Goal: Task Accomplishment & Management: Manage account settings

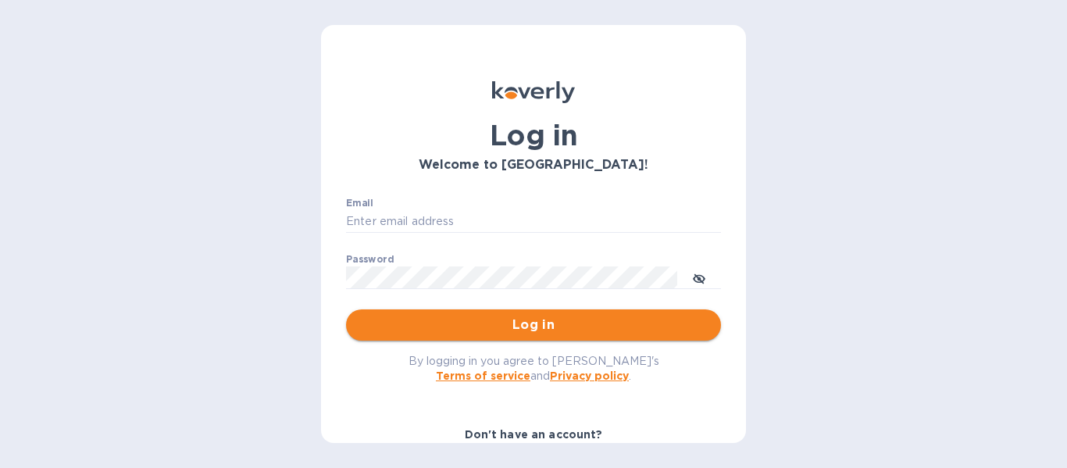
type input "[PERSON_NAME][EMAIL_ADDRESS][DOMAIN_NAME]"
click at [529, 332] on span "Log in" at bounding box center [533, 324] width 350 height 19
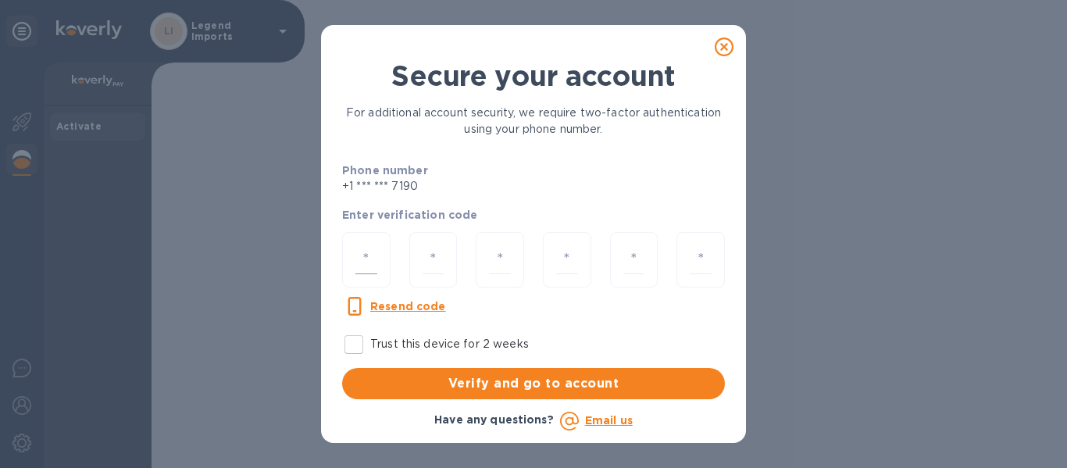
click at [371, 262] on input "number" at bounding box center [366, 259] width 22 height 29
type input "9"
type input "8"
type input "1"
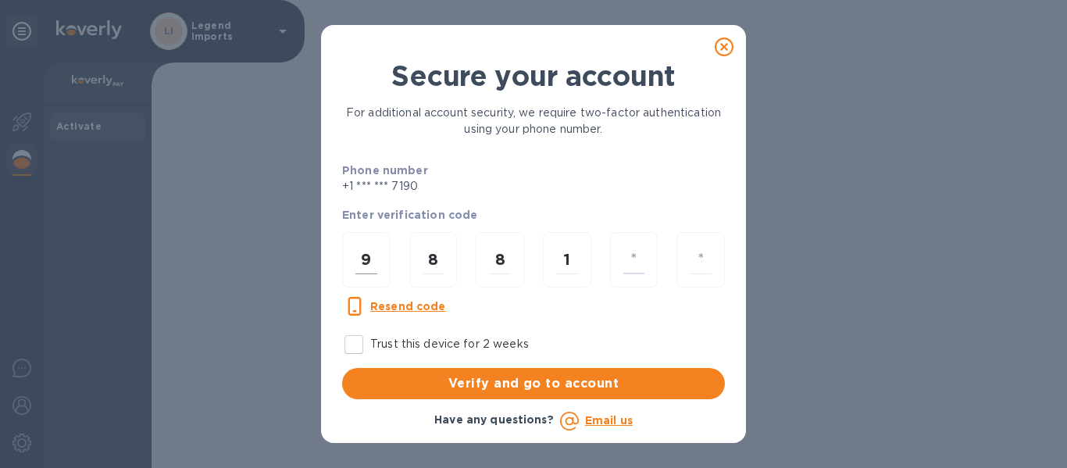
type input "7"
type input "5"
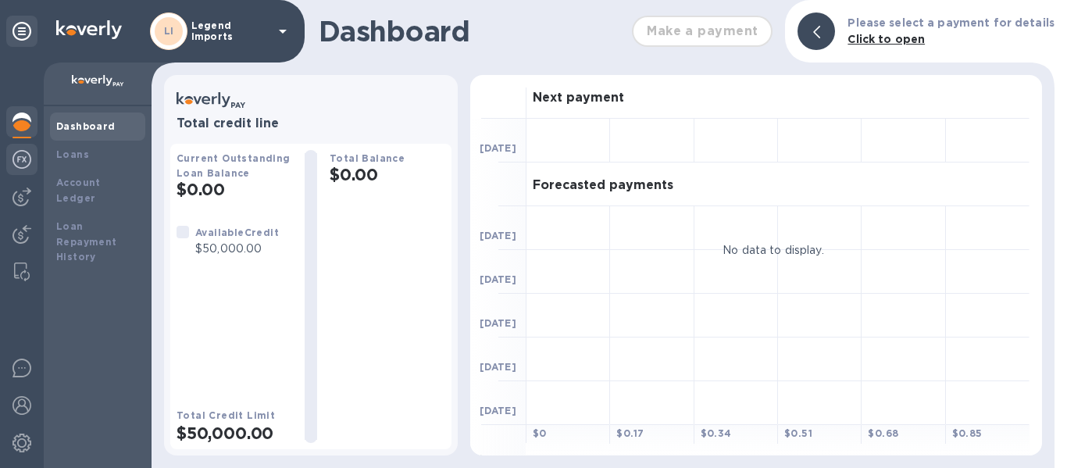
click at [27, 164] on img at bounding box center [21, 159] width 19 height 19
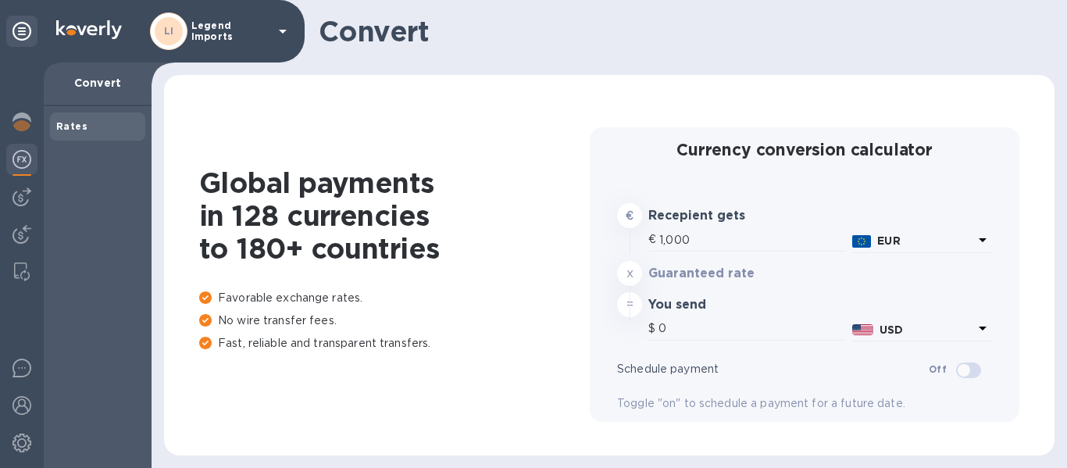
type input "1,177.14"
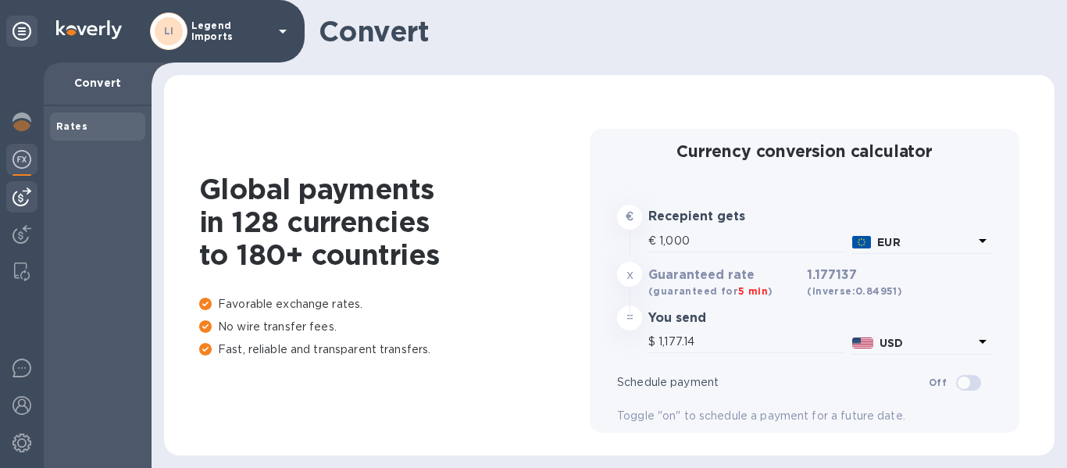
click at [27, 205] on img at bounding box center [21, 196] width 19 height 19
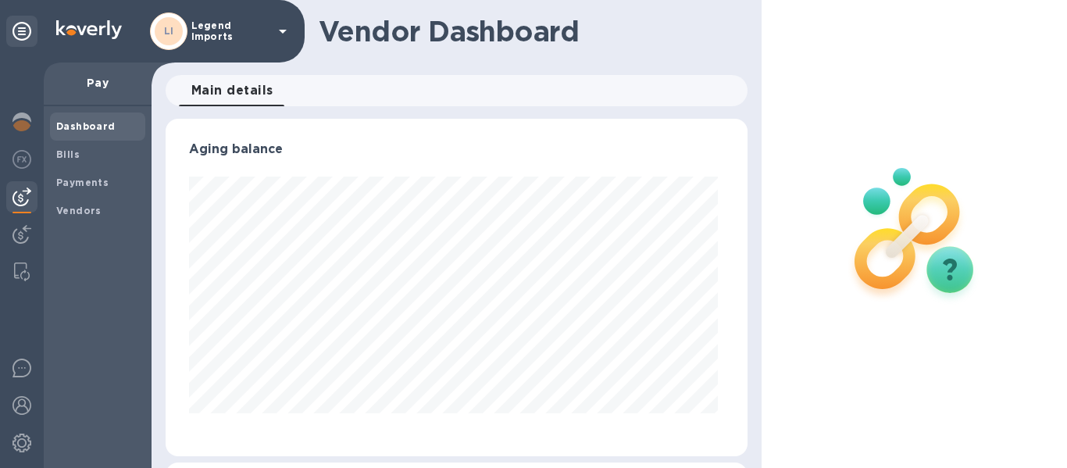
scroll to position [337, 576]
click at [74, 162] on span "Bills" at bounding box center [67, 155] width 23 height 16
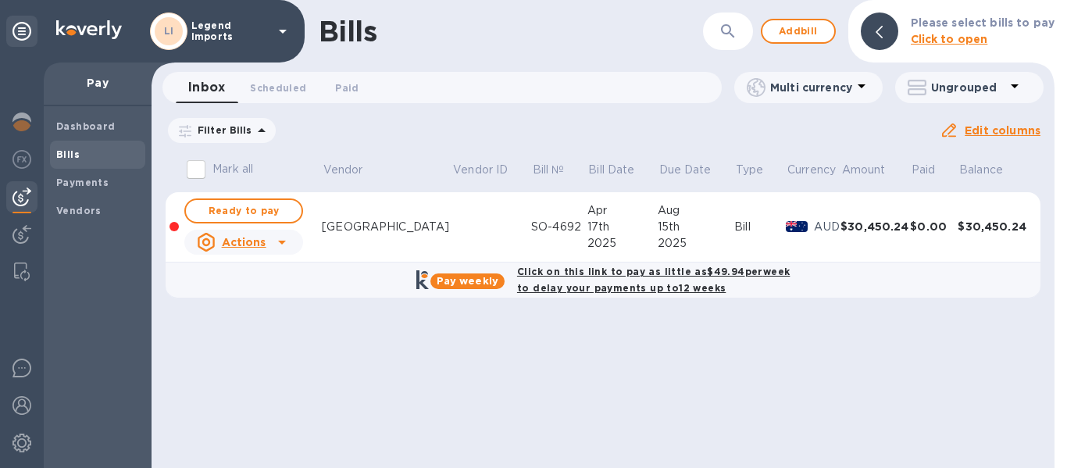
click at [531, 226] on div "SO-4692" at bounding box center [559, 227] width 56 height 16
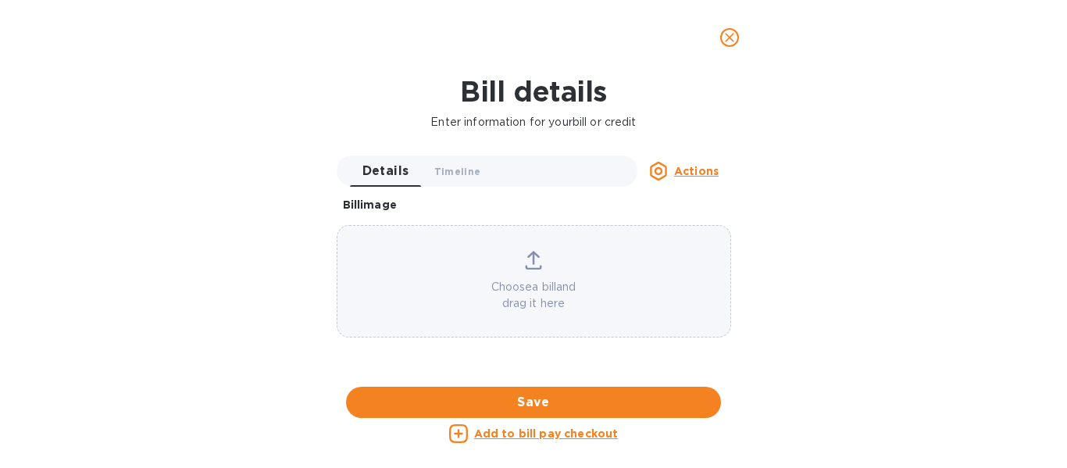
scroll to position [954, 0]
click at [730, 39] on icon "close" at bounding box center [729, 37] width 9 height 9
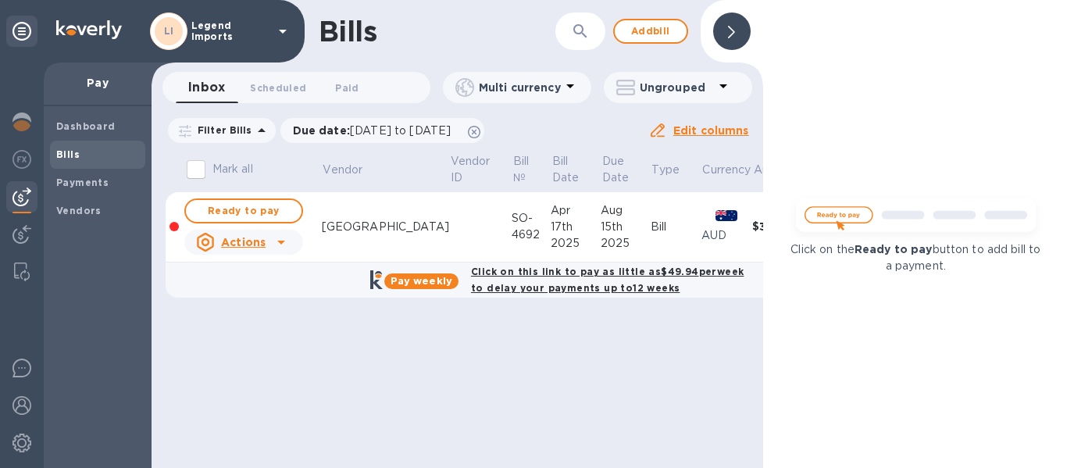
scroll to position [466, 0]
click at [240, 210] on span "Ready to pay" at bounding box center [243, 210] width 91 height 19
checkbox input "true"
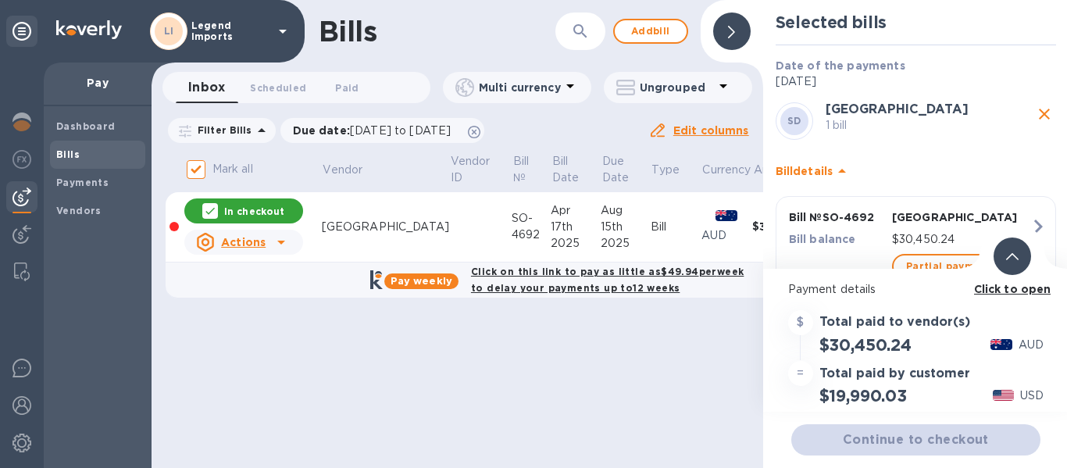
click at [1018, 296] on p "Click to open" at bounding box center [1012, 289] width 77 height 16
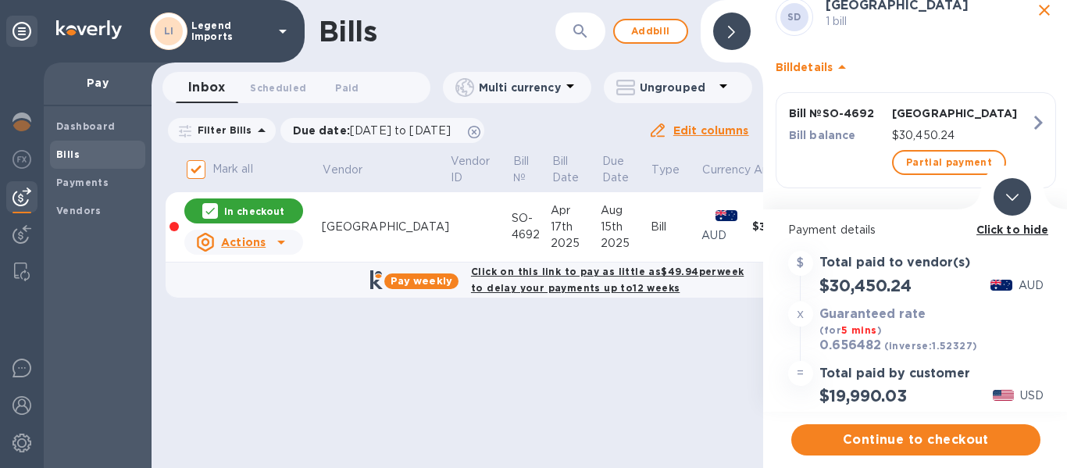
scroll to position [105, 0]
click at [920, 163] on span "Partial payment" at bounding box center [949, 161] width 86 height 19
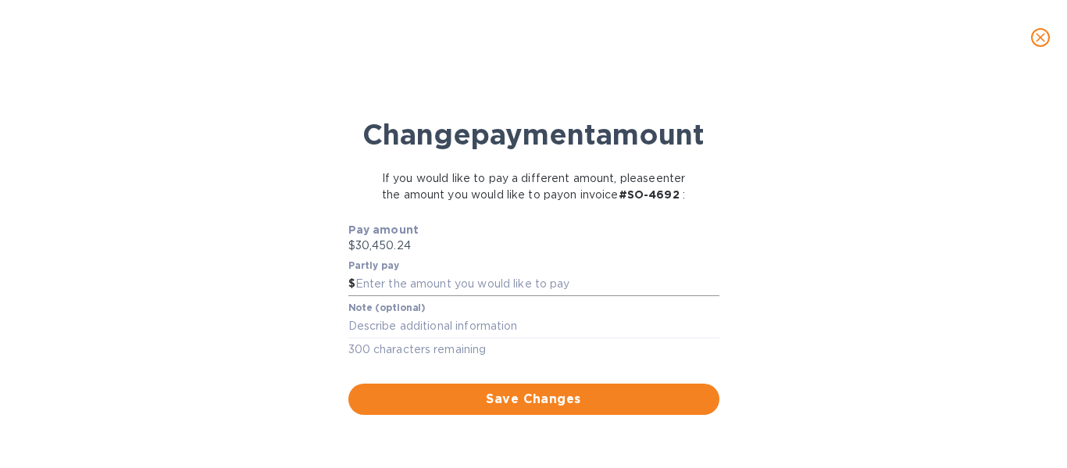
click at [429, 296] on input "text" at bounding box center [537, 284] width 364 height 23
type input "28,037.92"
click at [449, 333] on textarea at bounding box center [533, 325] width 371 height 13
click at [600, 296] on div "Partly pay $ 28,037.92" at bounding box center [533, 278] width 371 height 36
click at [594, 333] on textarea "Plus Credit Note Balance Resulting from" at bounding box center [533, 325] width 371 height 13
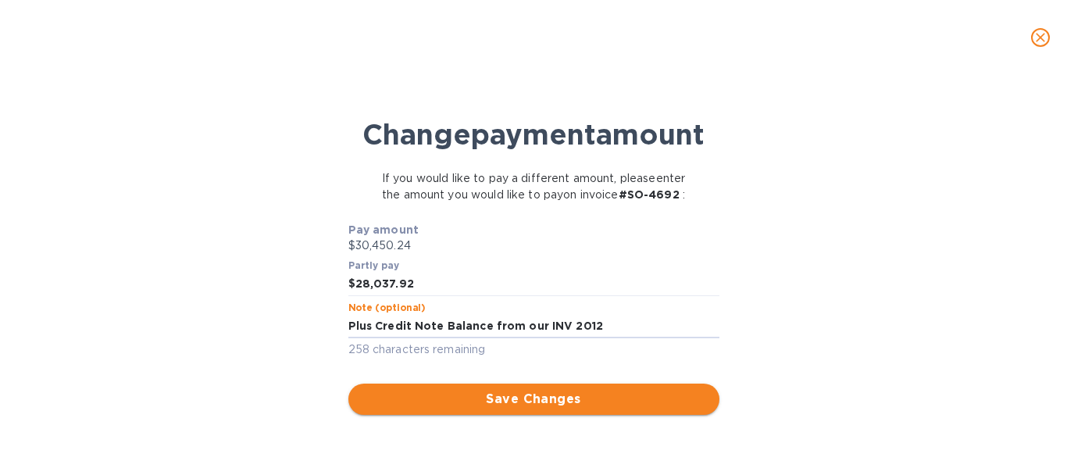
type textarea "Plus Credit Note Balance from our INV 2012"
click at [769, 332] on div "Change payment amount If you would like to pay a different amount, please enter…" at bounding box center [533, 275] width 1042 height 383
click at [604, 408] on span "Save Changes" at bounding box center [534, 399] width 346 height 19
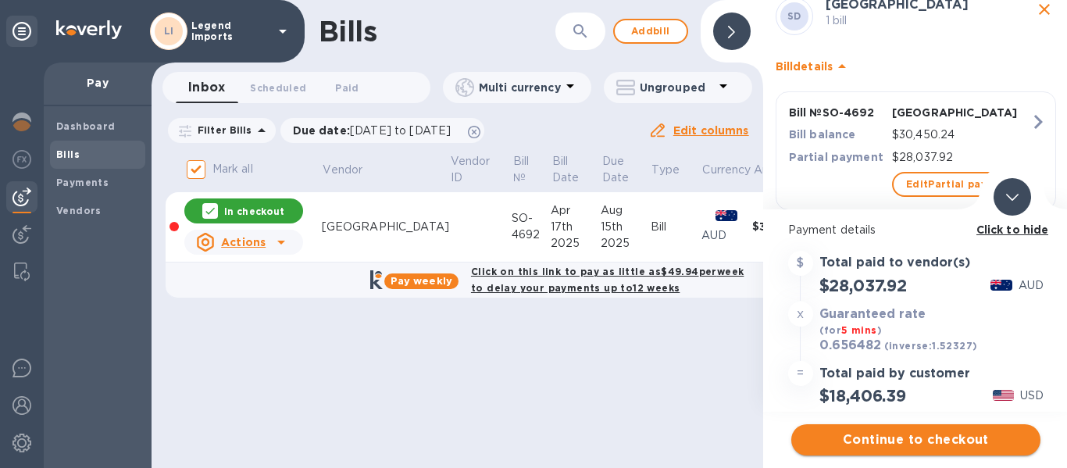
click at [940, 444] on span "Continue to checkout" at bounding box center [915, 439] width 224 height 19
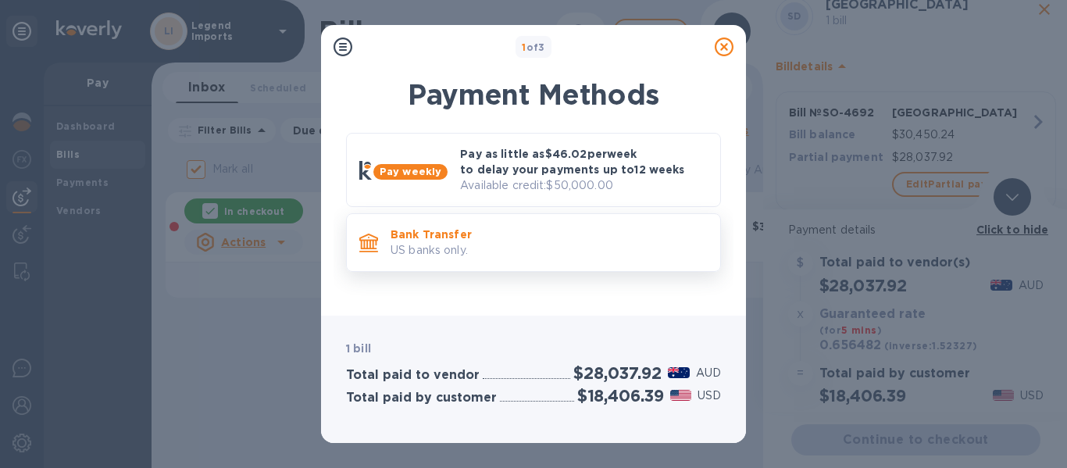
click at [475, 233] on p "Bank Transfer" at bounding box center [548, 234] width 317 height 16
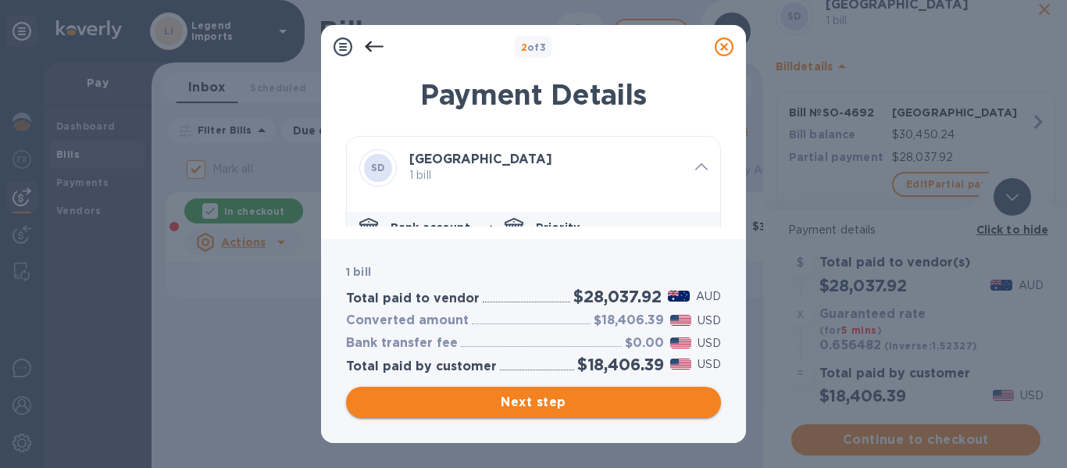
click at [574, 401] on span "Next step" at bounding box center [533, 402] width 350 height 19
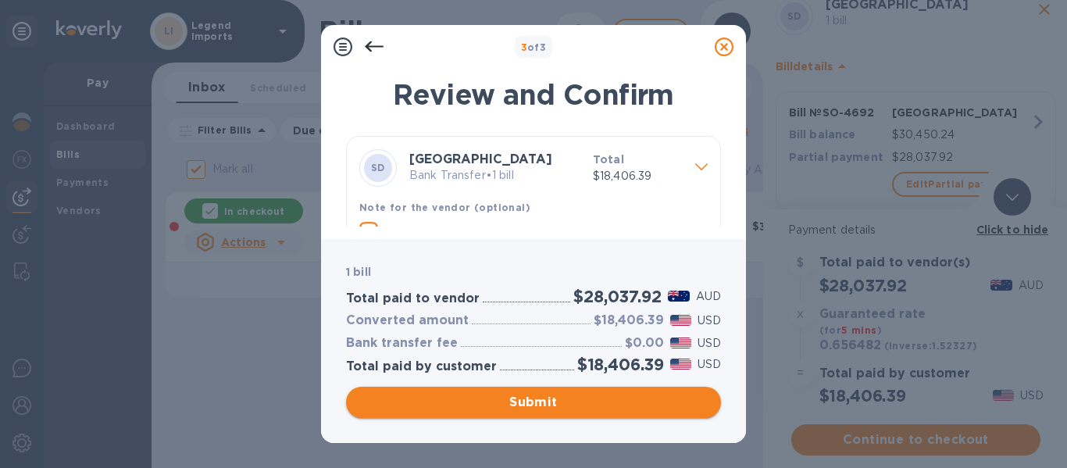
click at [586, 405] on span "Submit" at bounding box center [533, 402] width 350 height 19
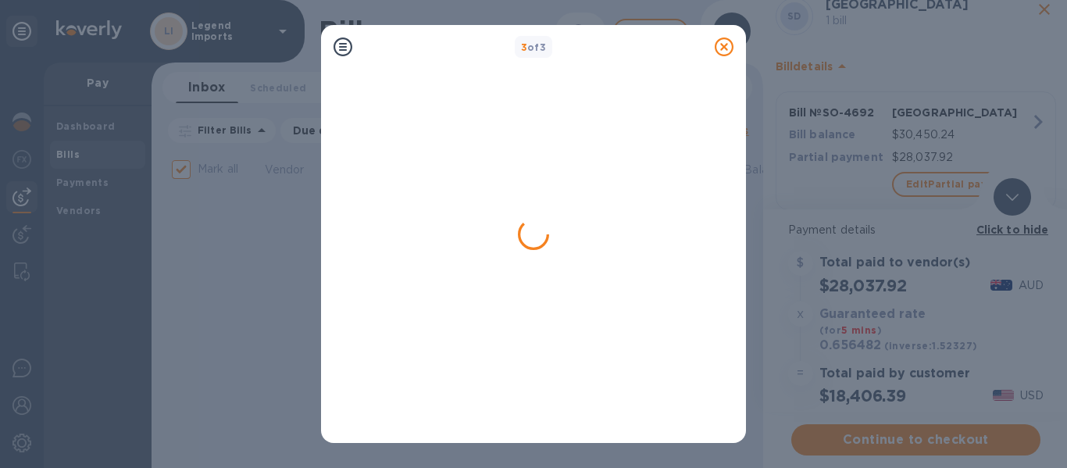
checkbox input "false"
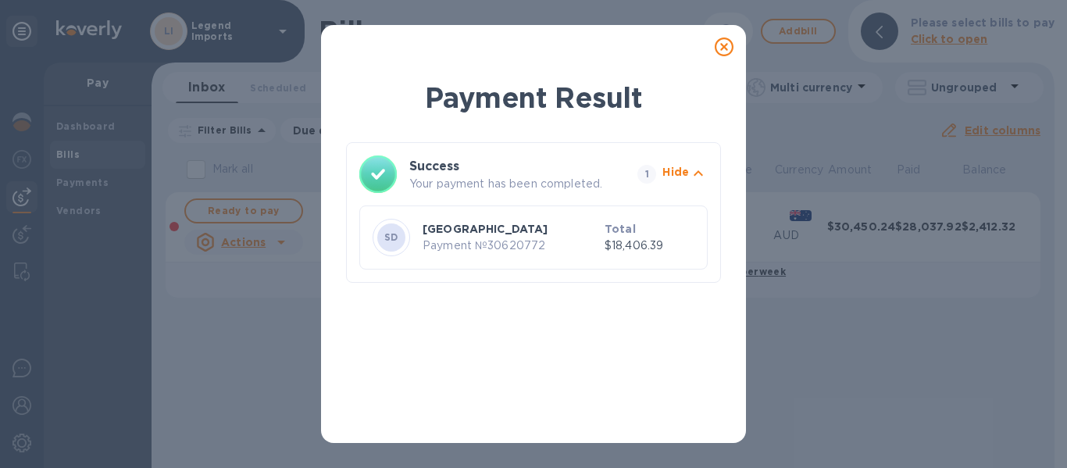
click at [718, 48] on icon at bounding box center [723, 46] width 19 height 19
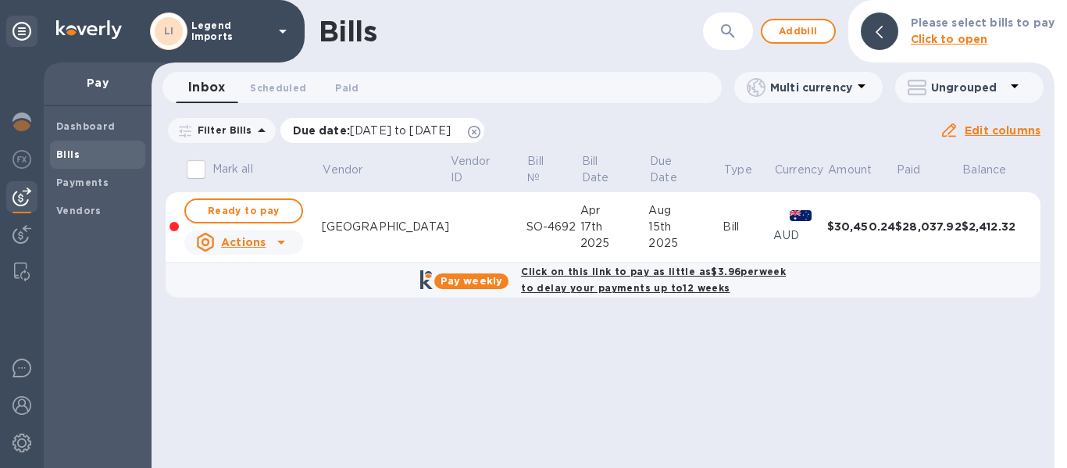
click at [480, 134] on icon at bounding box center [474, 132] width 12 height 12
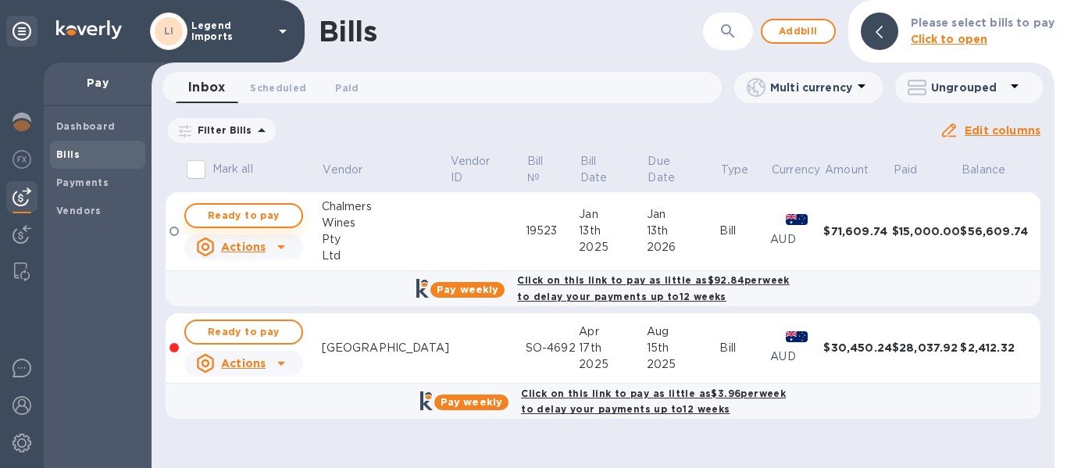
click at [260, 219] on span "Ready to pay" at bounding box center [243, 215] width 91 height 19
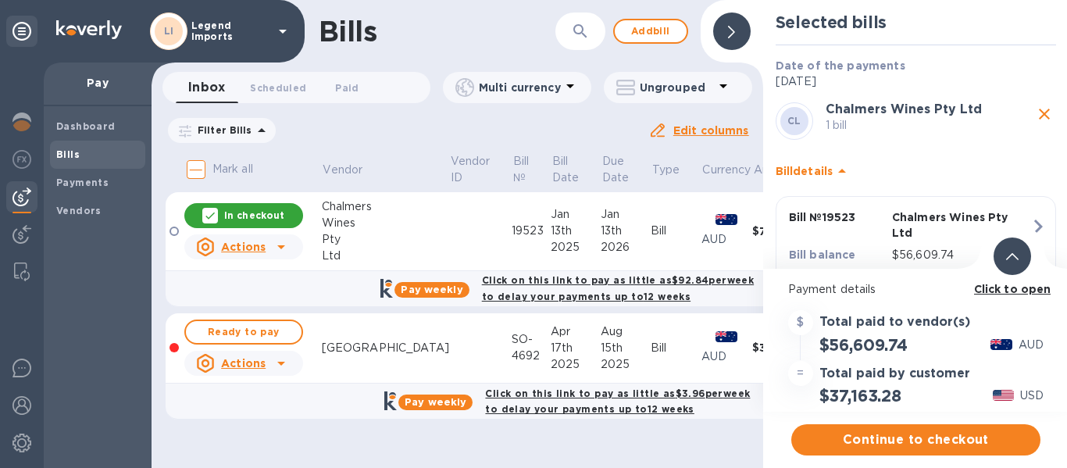
scroll to position [72, 0]
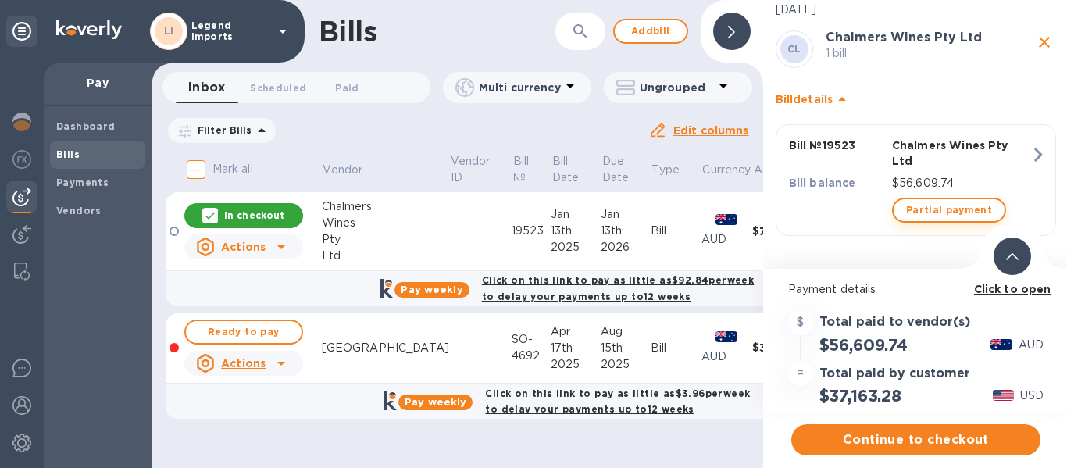
click at [930, 207] on span "Partial payment" at bounding box center [949, 210] width 86 height 19
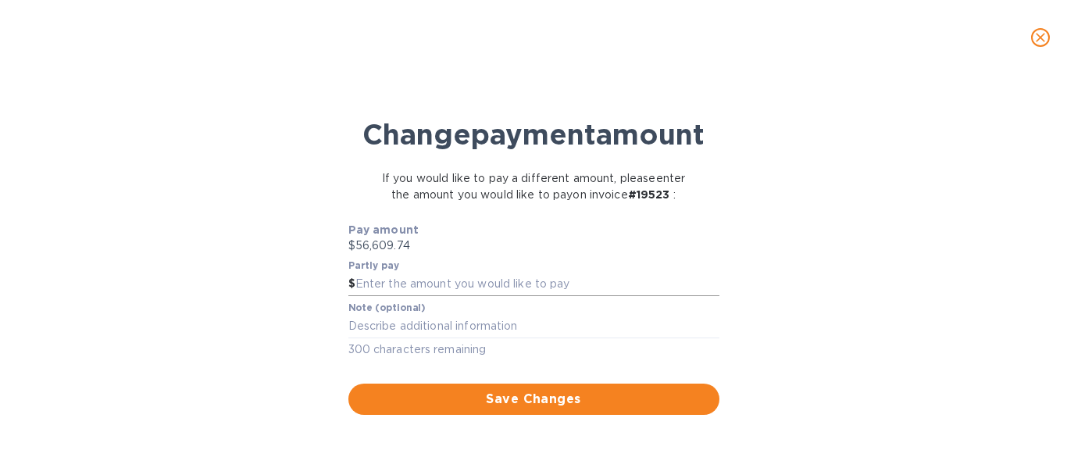
click at [462, 296] on input "text" at bounding box center [537, 284] width 364 height 23
type input "5,000"
click at [622, 415] on button "Save Changes" at bounding box center [533, 398] width 371 height 31
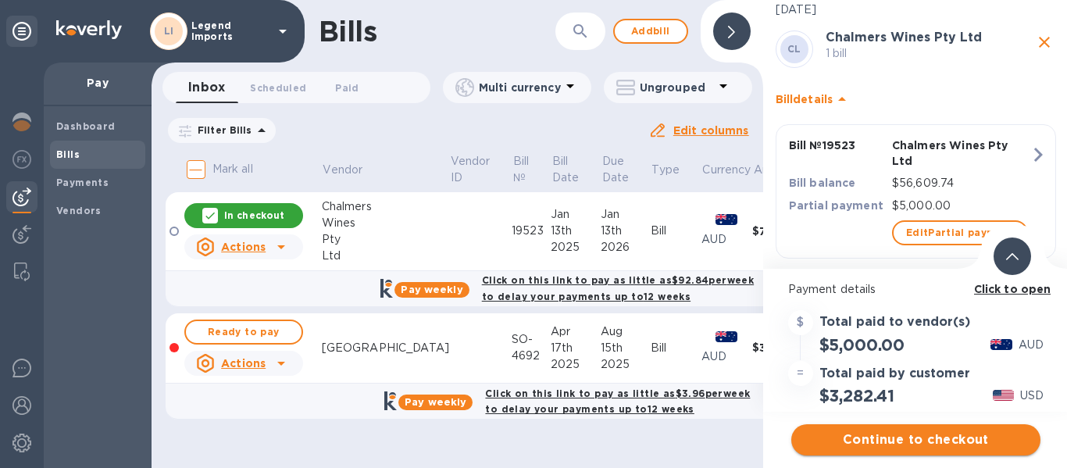
click at [903, 451] on button "Continue to checkout" at bounding box center [915, 439] width 249 height 31
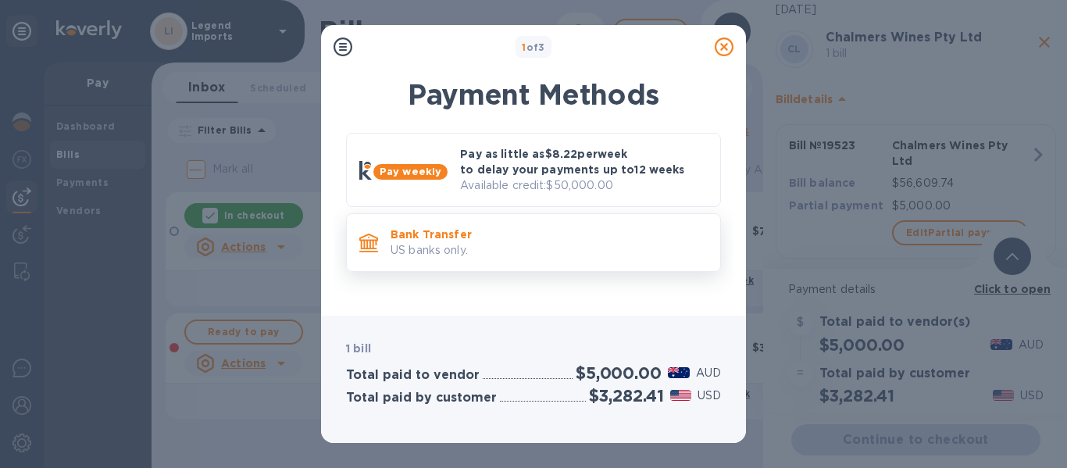
click at [529, 250] on p "US banks only." at bounding box center [548, 250] width 317 height 16
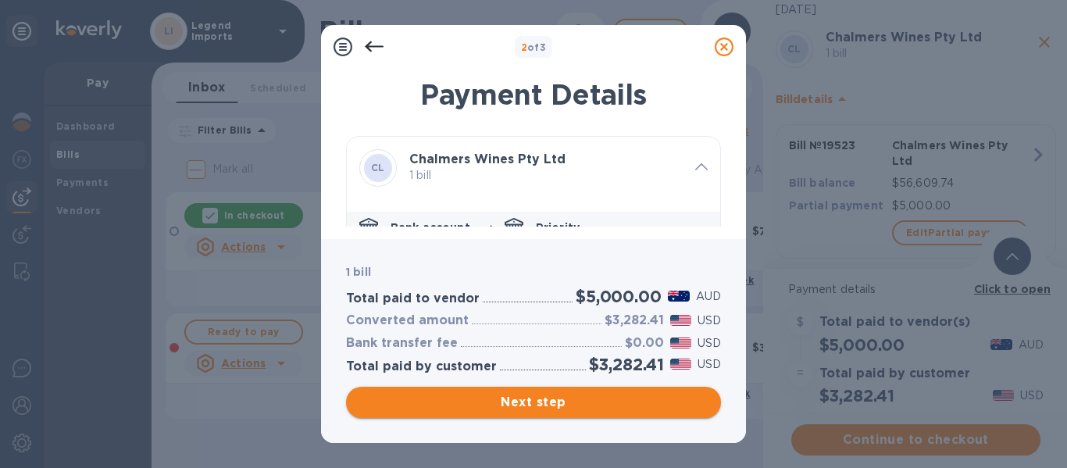
click at [519, 404] on span "Next step" at bounding box center [533, 402] width 350 height 19
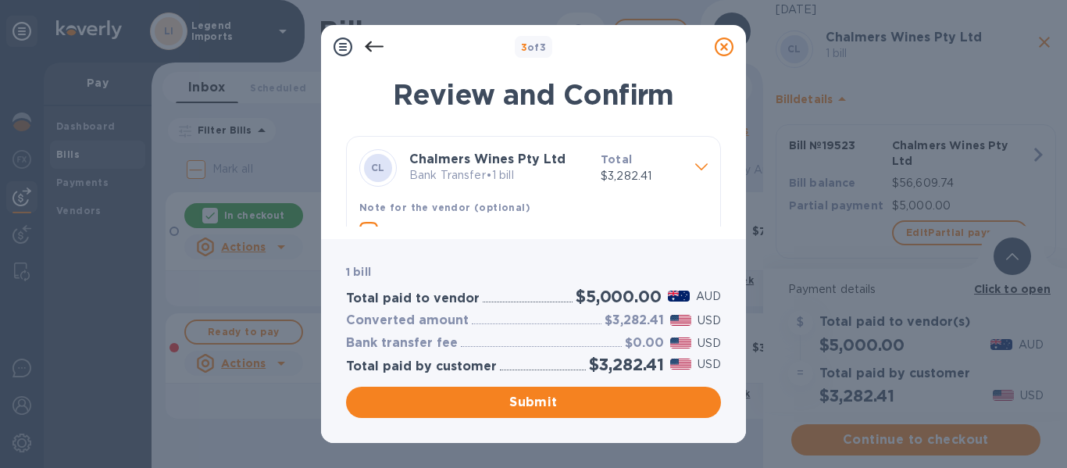
scroll to position [50, 0]
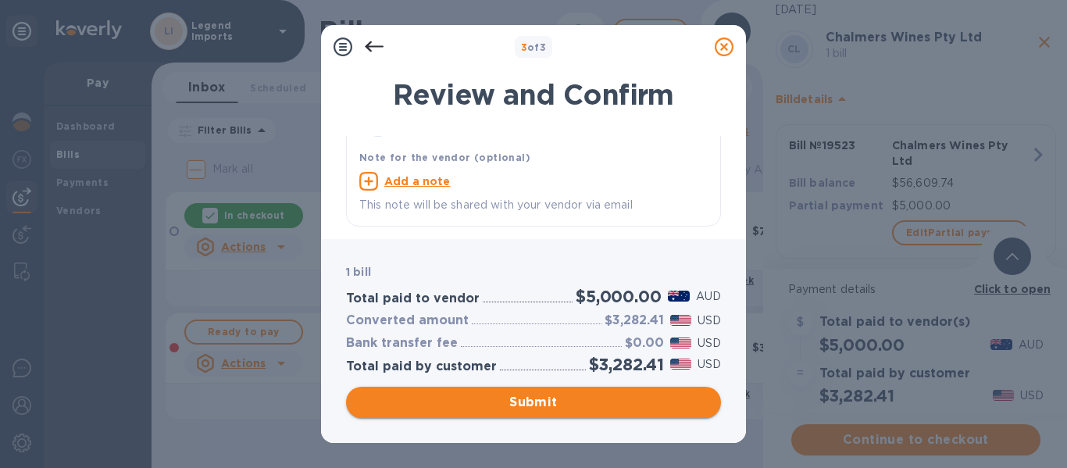
click at [516, 404] on span "Submit" at bounding box center [533, 402] width 350 height 19
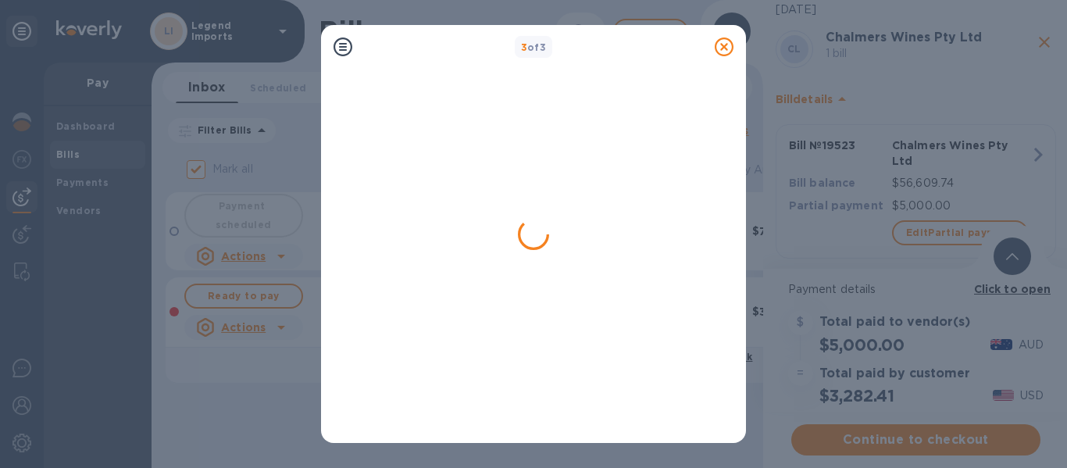
checkbox input "false"
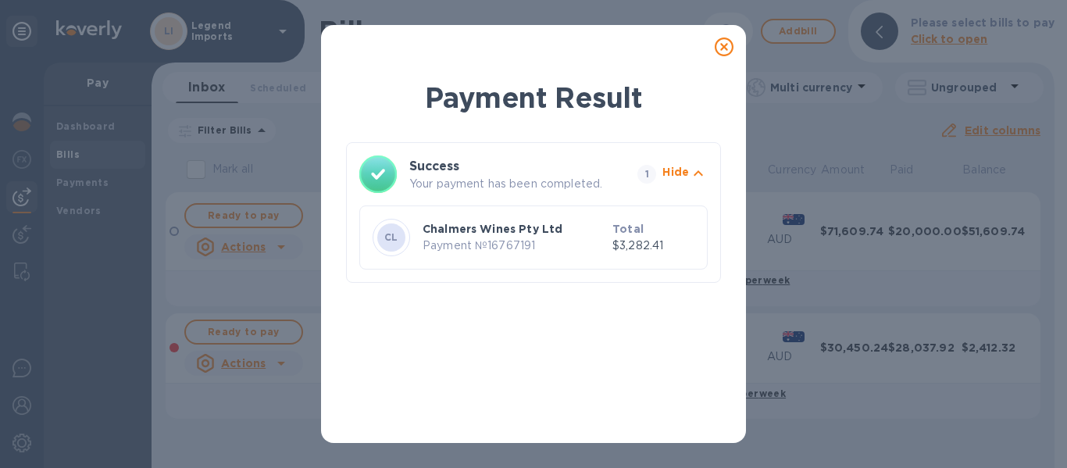
click at [723, 54] on icon at bounding box center [723, 46] width 19 height 19
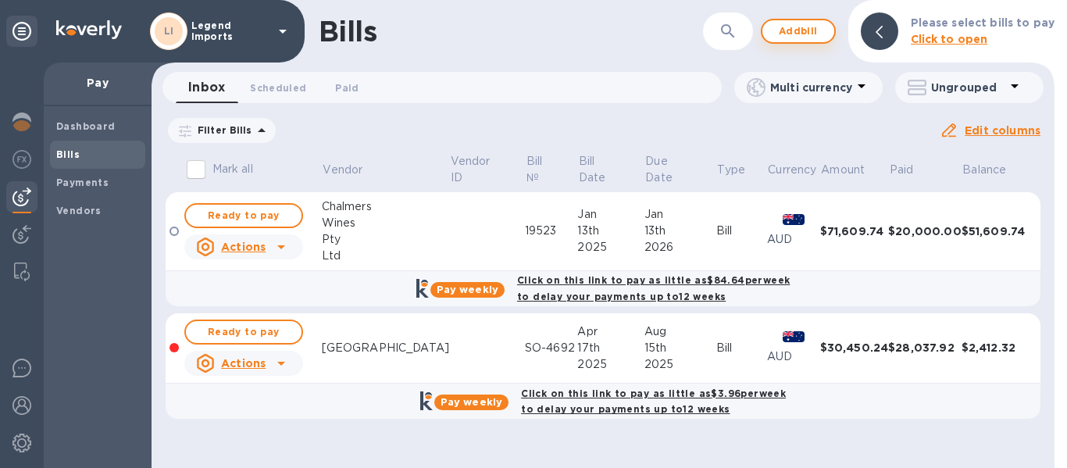
click at [798, 31] on span "Add bill" at bounding box center [798, 31] width 47 height 19
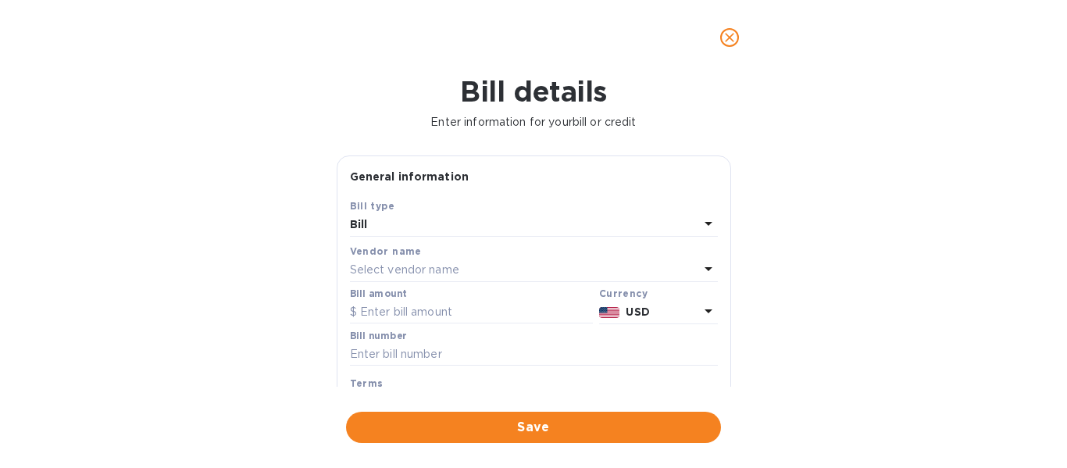
click at [471, 265] on div "Select vendor name" at bounding box center [524, 270] width 349 height 22
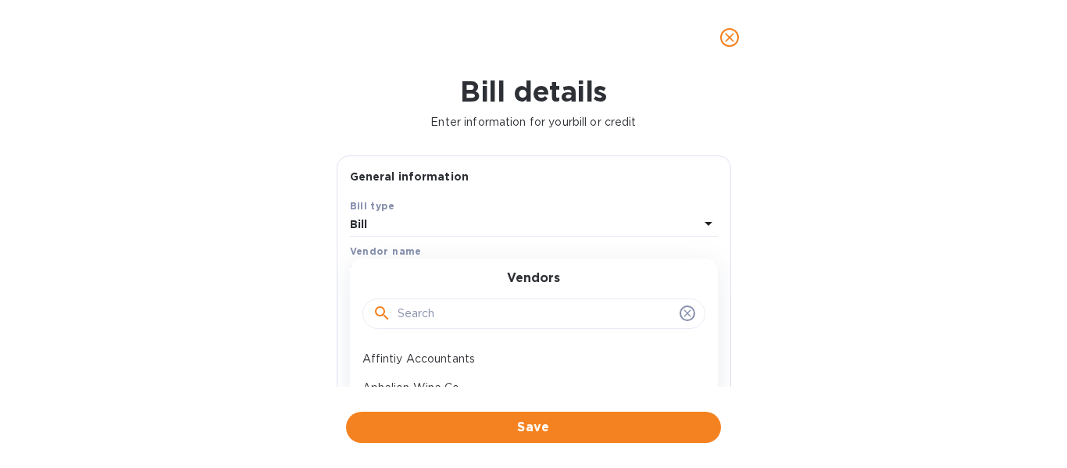
click at [467, 309] on input "text" at bounding box center [535, 313] width 276 height 23
type input "sunshine"
click at [443, 365] on p "Sunshine Wines Pty Ltd" at bounding box center [527, 359] width 330 height 16
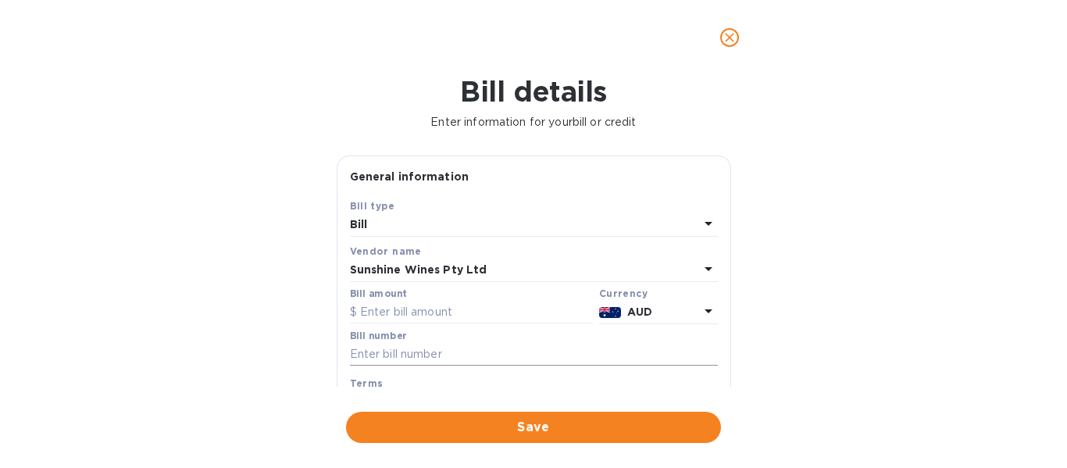
click at [431, 345] on input "text" at bounding box center [534, 354] width 368 height 23
type input "1"
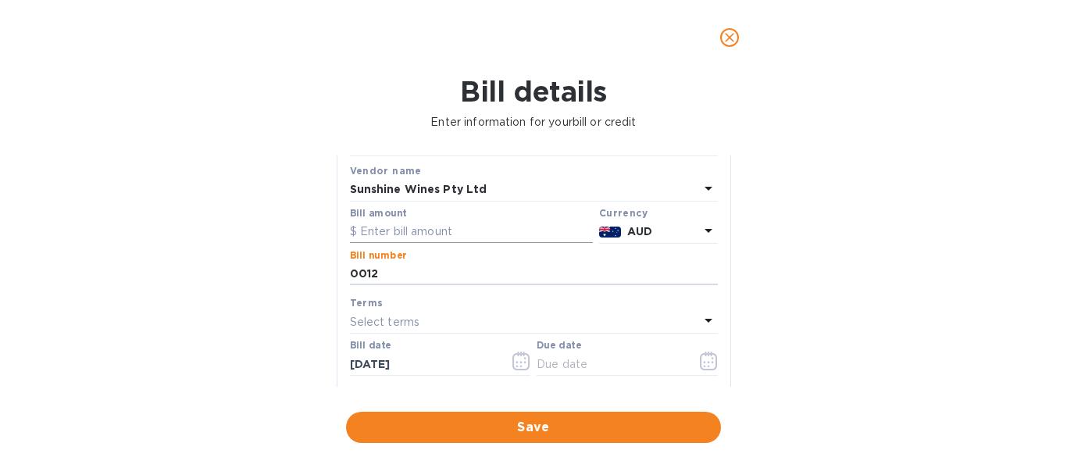
scroll to position [84, 0]
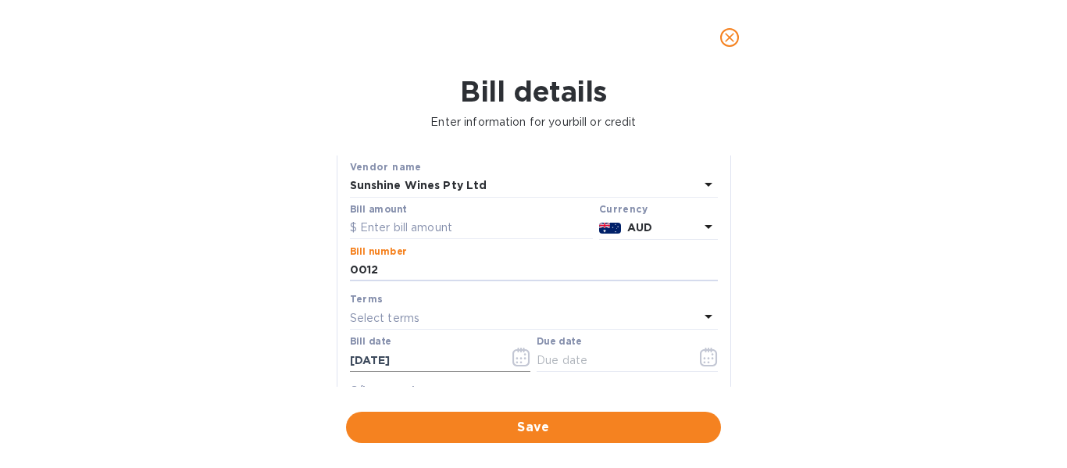
type input "0012"
click at [522, 359] on icon "button" at bounding box center [521, 356] width 18 height 19
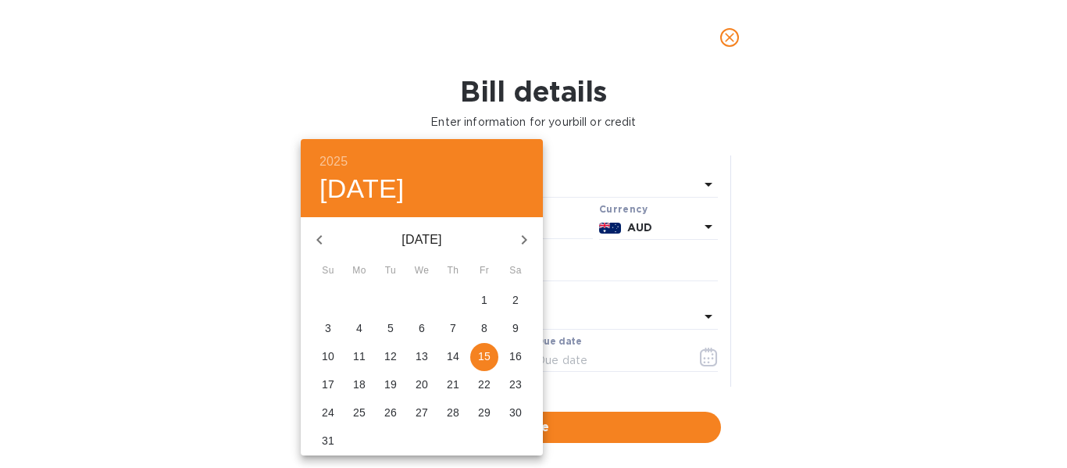
click at [313, 243] on icon "button" at bounding box center [319, 239] width 19 height 19
click at [356, 415] on p "30" at bounding box center [359, 412] width 12 height 16
type input "[DATE]"
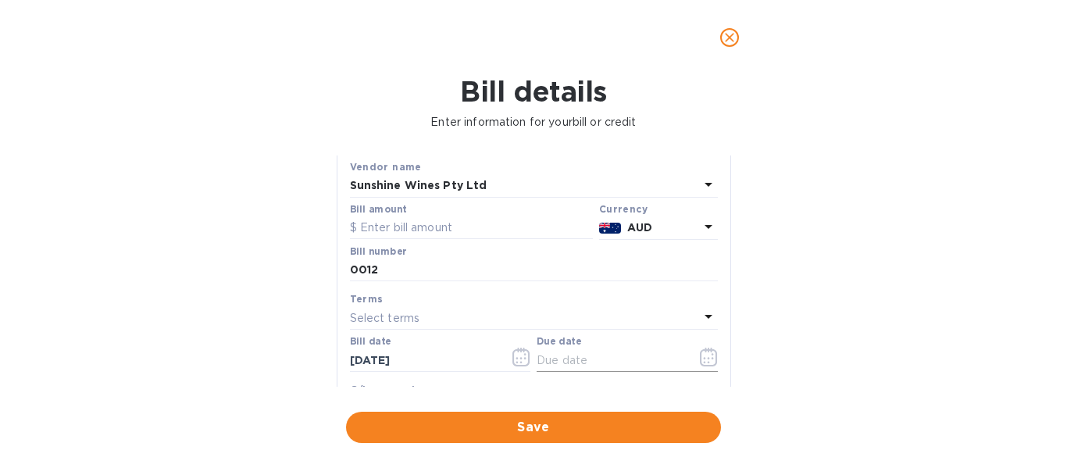
click at [703, 361] on icon "button" at bounding box center [709, 356] width 18 height 19
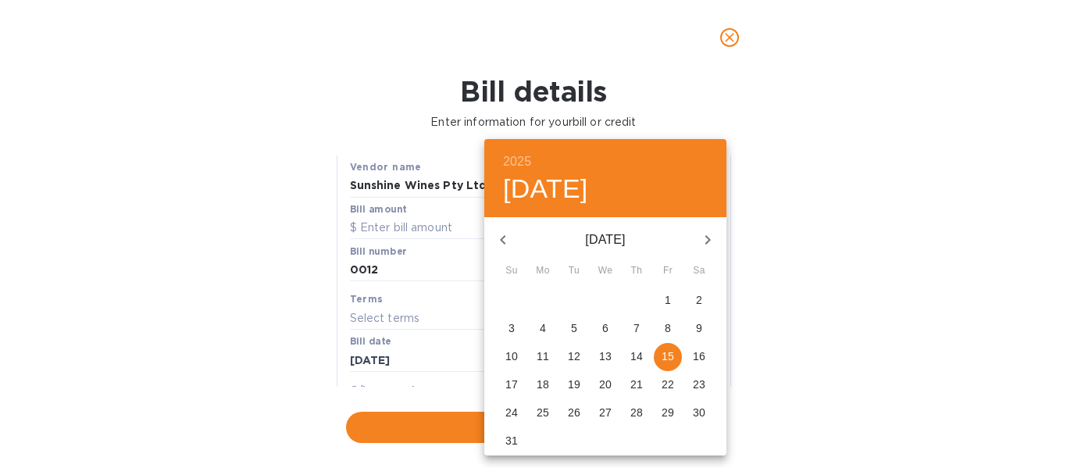
click at [456, 297] on div at bounding box center [533, 234] width 1067 height 468
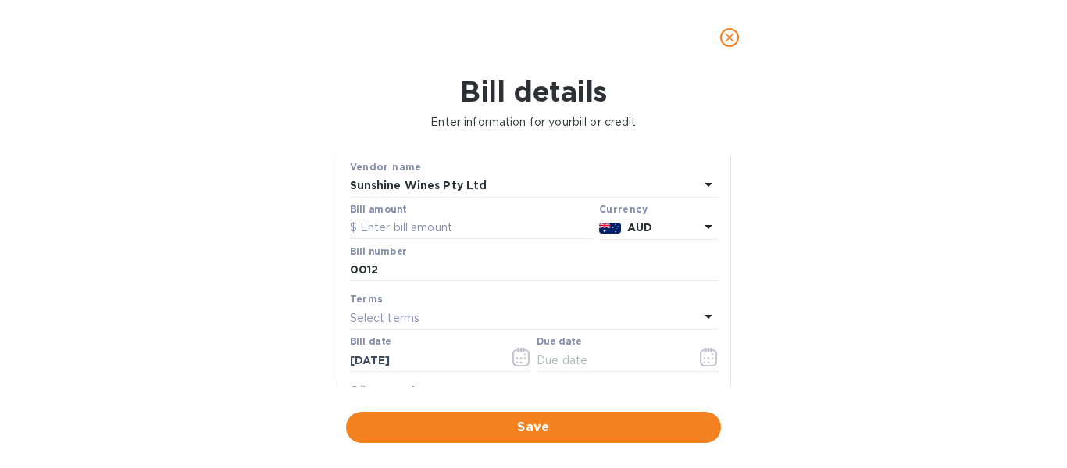
click at [453, 317] on div "Select terms" at bounding box center [524, 318] width 349 height 22
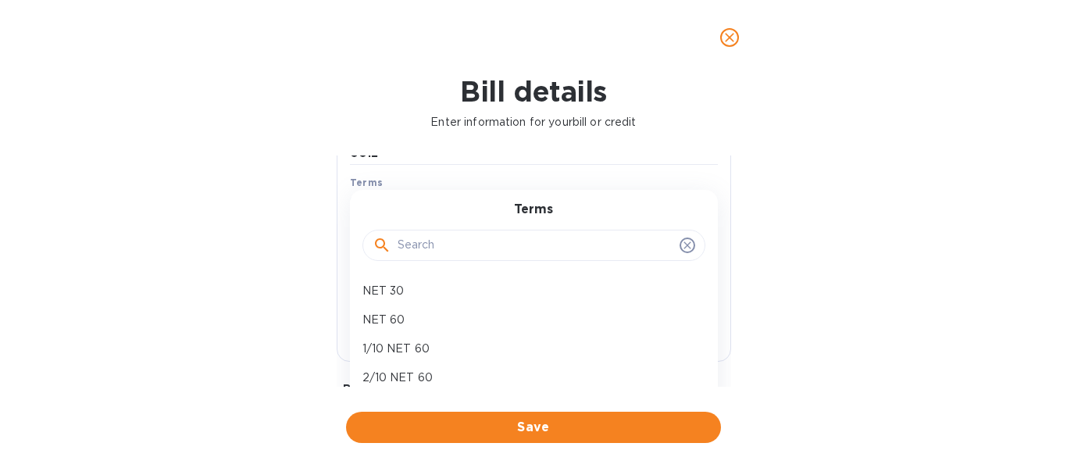
scroll to position [81, 0]
click at [441, 363] on div "Net 120" at bounding box center [527, 354] width 343 height 29
type input "[DATE]"
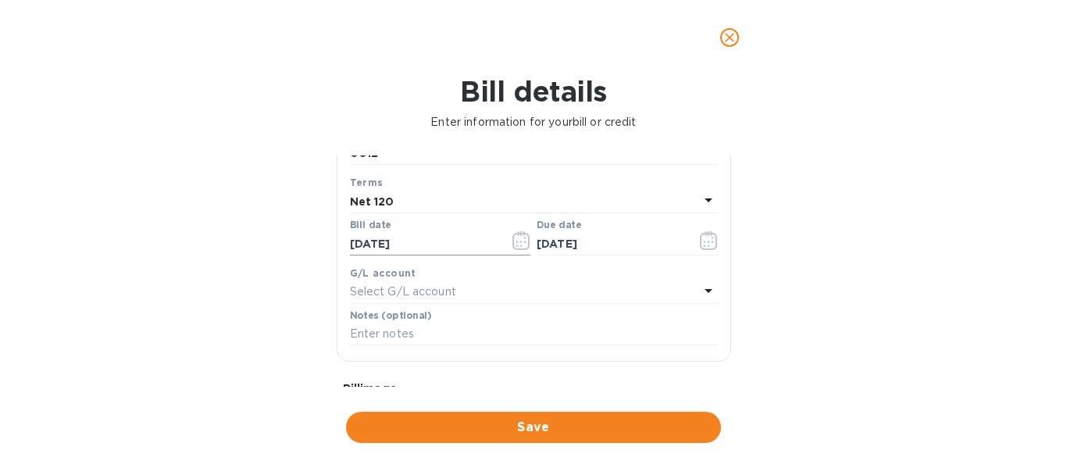
click at [514, 250] on button "button" at bounding box center [521, 240] width 37 height 37
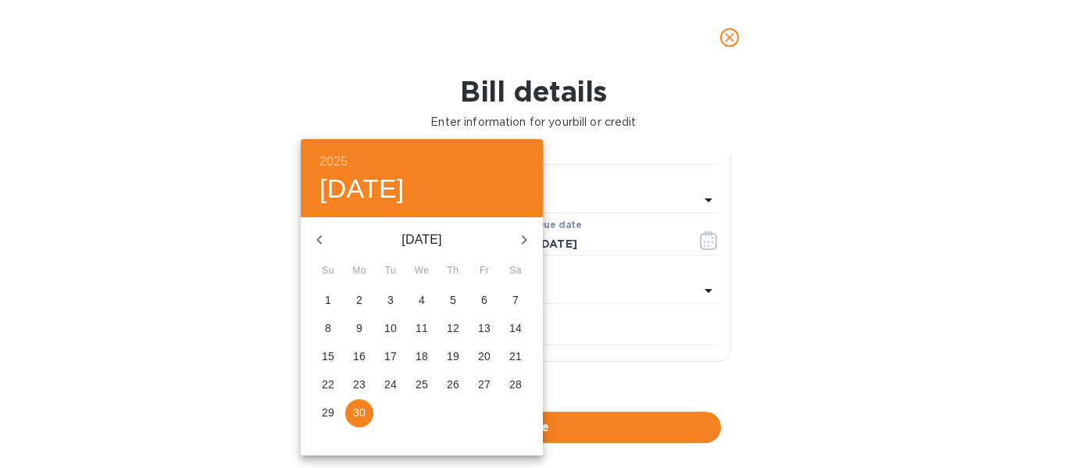
click at [527, 249] on button "button" at bounding box center [523, 239] width 37 height 37
click at [483, 364] on p "18" at bounding box center [484, 356] width 12 height 16
type input "[DATE]"
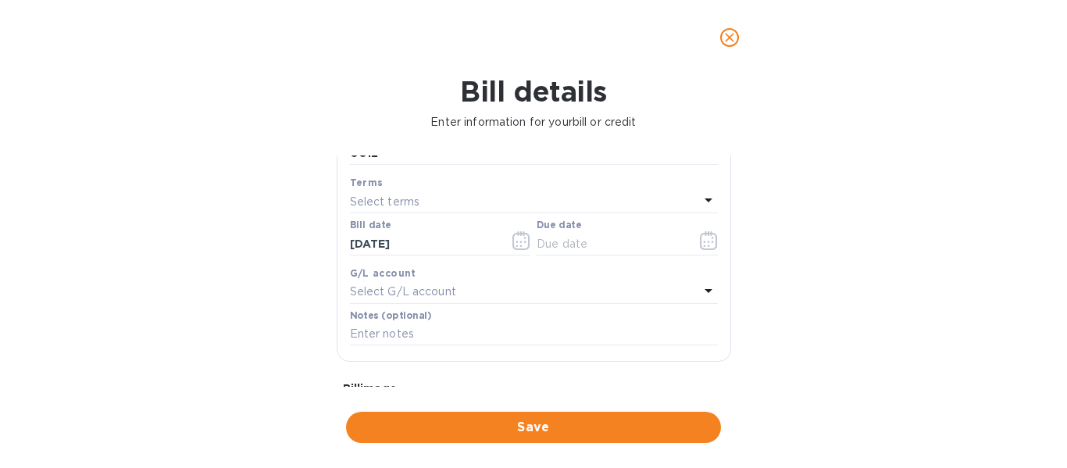
click at [572, 192] on div "Select terms" at bounding box center [524, 202] width 349 height 22
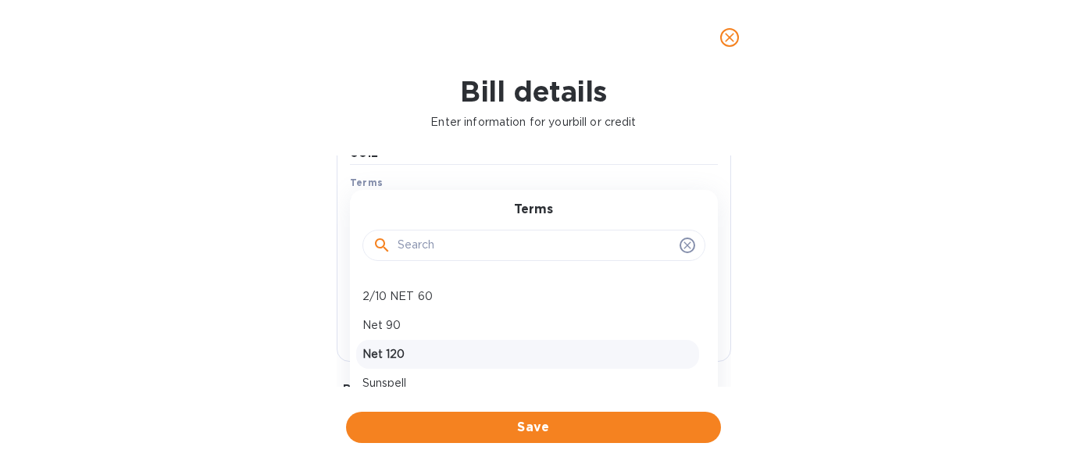
click at [465, 346] on p "Net 120" at bounding box center [527, 354] width 330 height 16
type input "[DATE]"
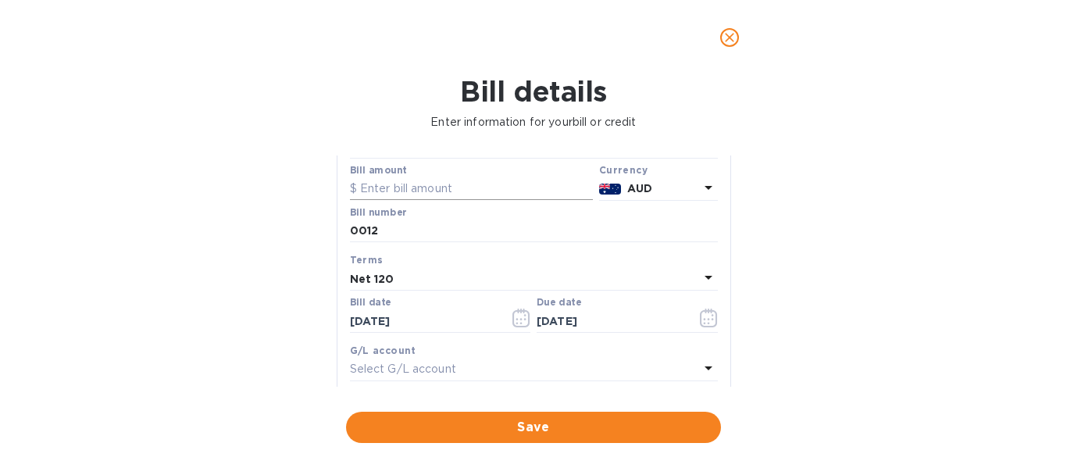
scroll to position [84, 0]
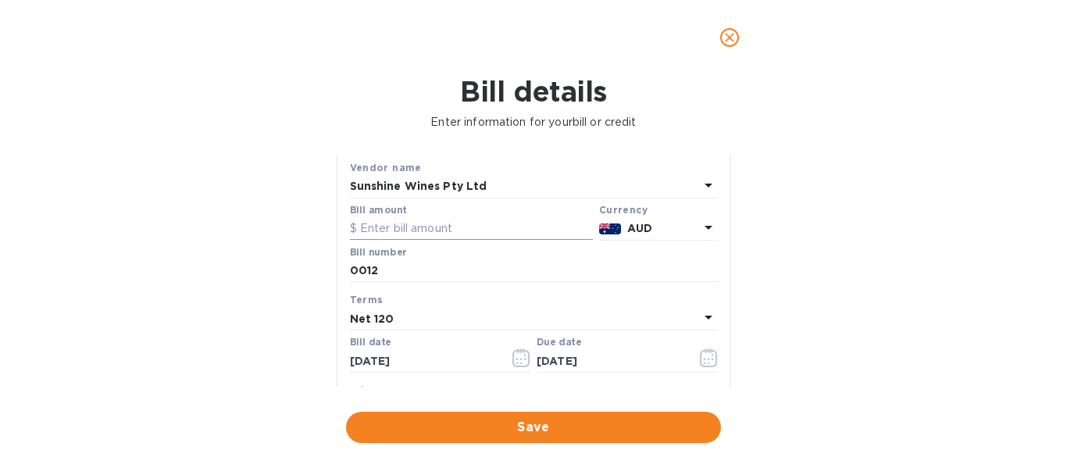
click at [475, 235] on input "text" at bounding box center [471, 228] width 243 height 23
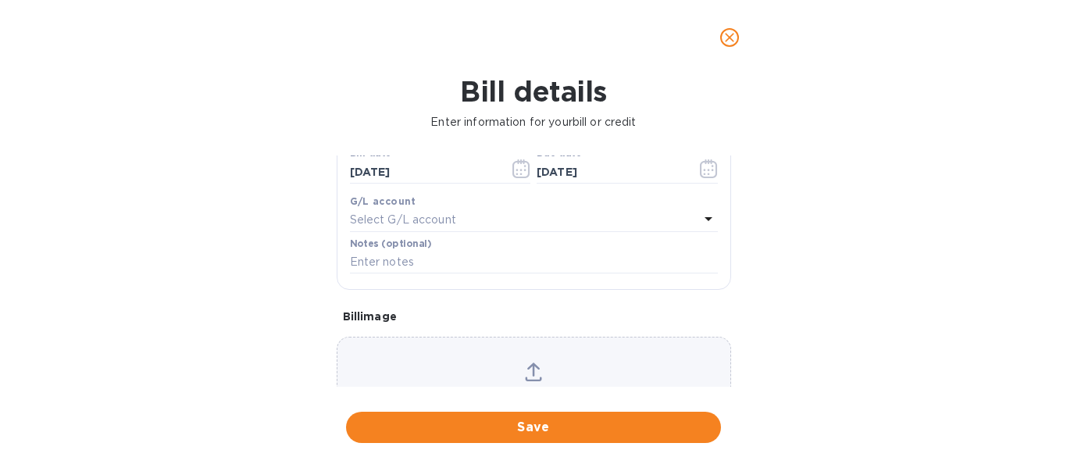
scroll to position [280, 0]
type input "85,080"
click at [786, 324] on div "Bill details Enter information for your bill or credit General information Save…" at bounding box center [533, 271] width 1067 height 393
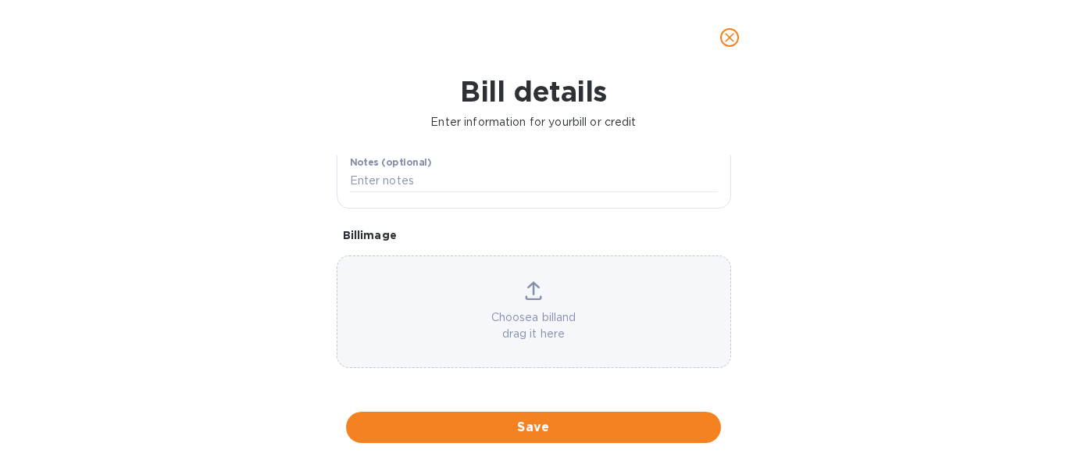
click at [508, 297] on div "Choose a bill and drag it here" at bounding box center [533, 311] width 393 height 61
click at [585, 332] on p "Choose a bill and drag it here" at bounding box center [533, 325] width 393 height 33
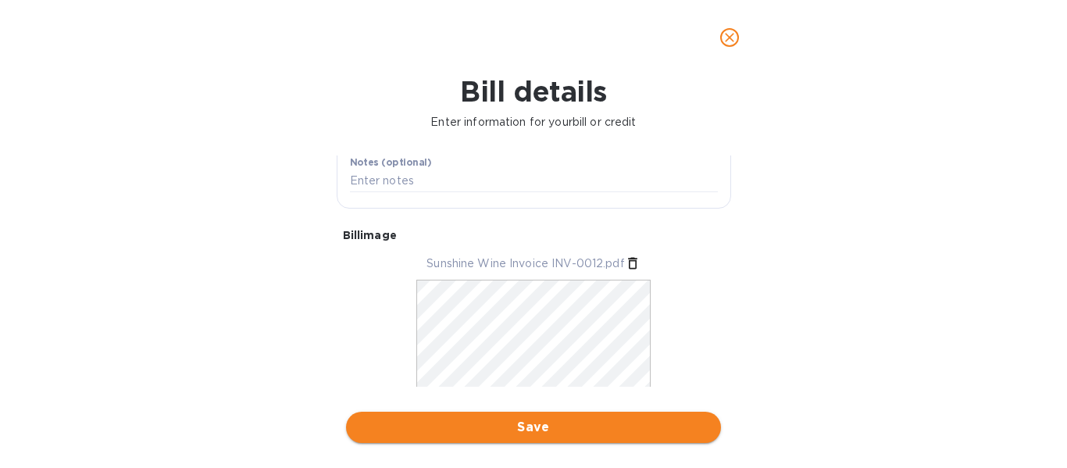
click at [615, 426] on span "Save" at bounding box center [533, 427] width 350 height 19
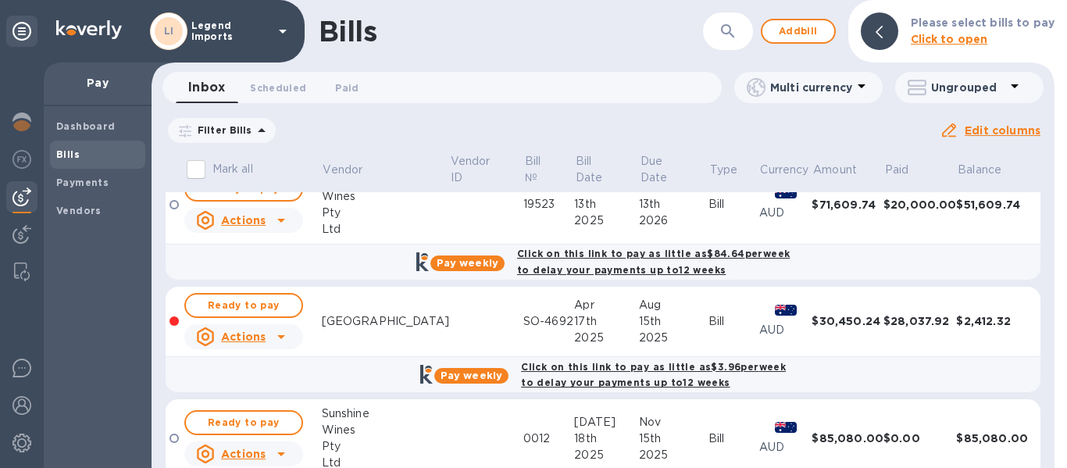
scroll to position [0, 0]
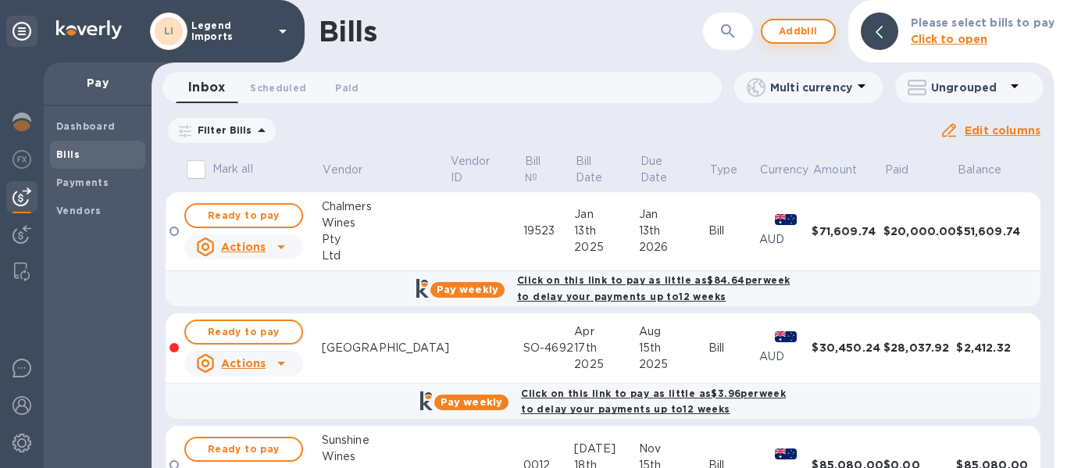
click at [796, 23] on span "Add bill" at bounding box center [798, 31] width 47 height 19
